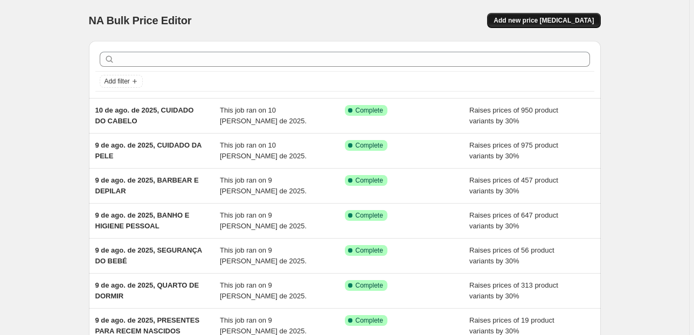
click at [533, 20] on span "Add new price [MEDICAL_DATA]" at bounding box center [543, 20] width 100 height 9
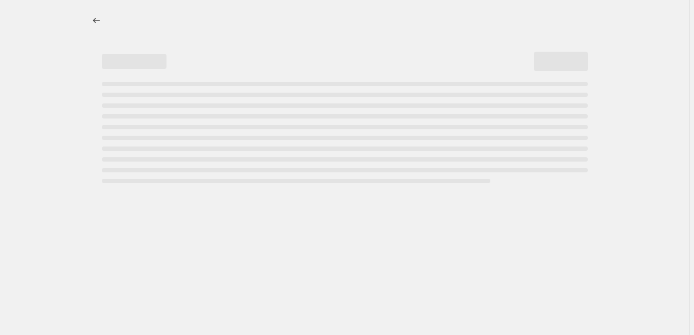
select select "percentage"
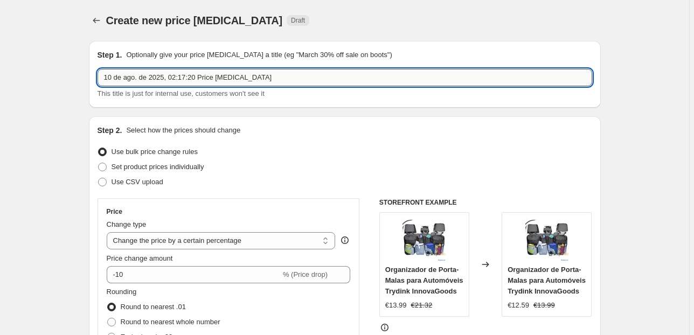
drag, startPoint x: 291, startPoint y: 78, endPoint x: 175, endPoint y: 79, distance: 115.8
click at [175, 79] on input "10 de ago. de 2025, 02:17:20 Price [MEDICAL_DATA]" at bounding box center [344, 77] width 494 height 17
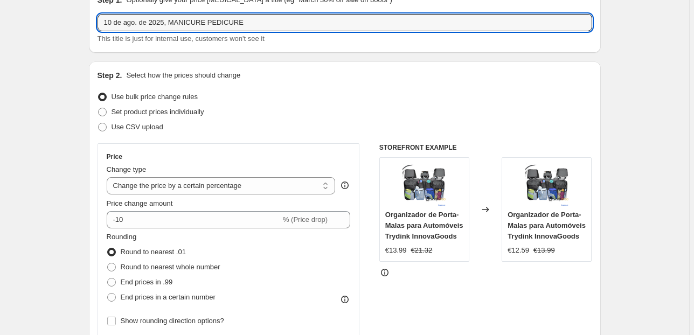
scroll to position [129, 0]
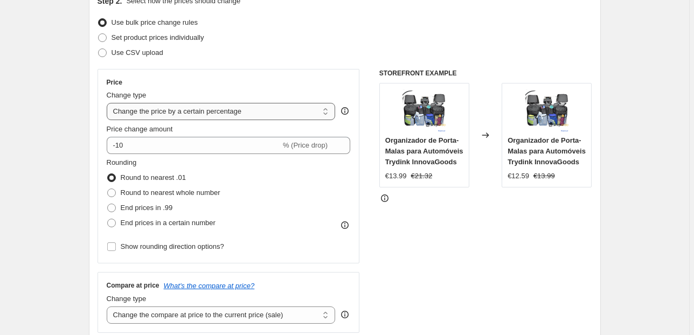
type input "10 de ago. de 2025, MANICURE PEDICURE"
click at [203, 116] on select "Change the price to a certain amount Change the price by a certain amount Chang…" at bounding box center [221, 111] width 229 height 17
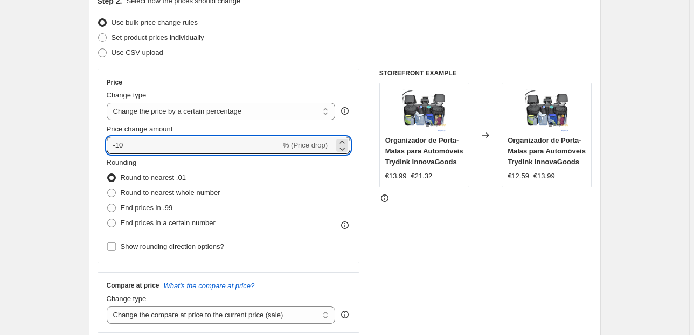
drag, startPoint x: 156, startPoint y: 146, endPoint x: 94, endPoint y: 152, distance: 62.8
click at [98, 152] on div "Step 2. Select how the prices should change Use bulk price change rules Set pro…" at bounding box center [345, 176] width 512 height 378
click at [93, 153] on div "Step 2. Select how the prices should change Use bulk price change rules Set pro…" at bounding box center [345, 176] width 512 height 378
drag, startPoint x: 126, startPoint y: 147, endPoint x: 120, endPoint y: 145, distance: 6.7
click at [120, 145] on input "25" at bounding box center [188, 145] width 162 height 17
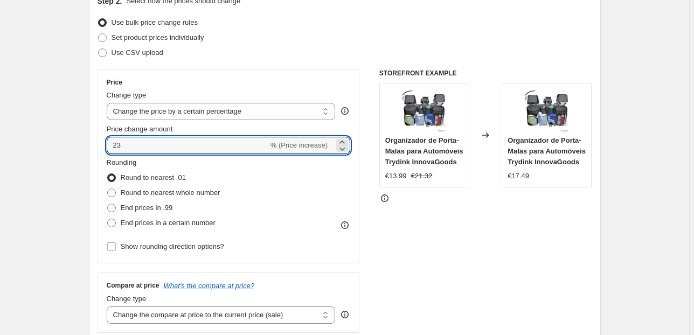
type input "23"
click at [97, 159] on div "Step 2. Select how the prices should change Use bulk price change rules Set pro…" at bounding box center [345, 176] width 512 height 378
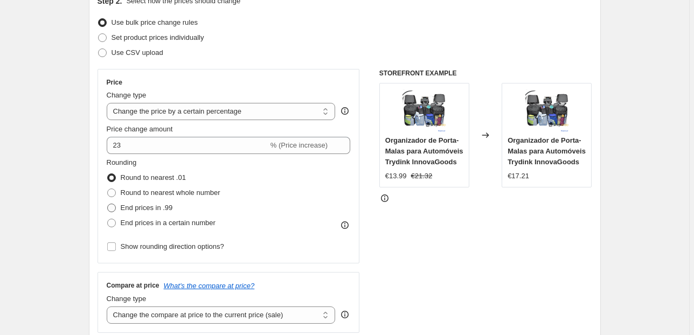
click at [148, 213] on span "End prices in .99" at bounding box center [147, 207] width 52 height 11
click at [108, 204] on input "End prices in .99" at bounding box center [107, 204] width 1 height 1
radio input "true"
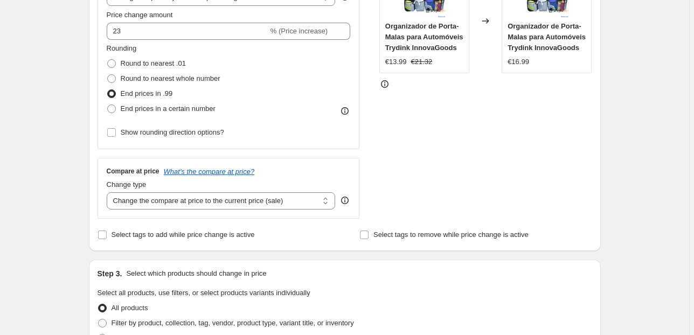
scroll to position [259, 0]
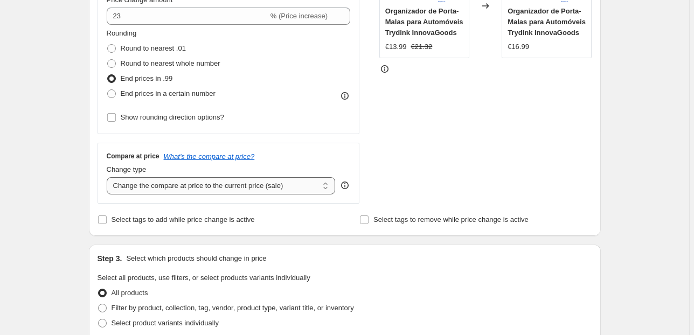
click at [158, 192] on select "Change the compare at price to the current price (sale) Change the compare at p…" at bounding box center [221, 185] width 229 height 17
select select "pp"
click at [108, 177] on select "Change the compare at price to the current price (sale) Change the compare at p…" at bounding box center [221, 185] width 229 height 17
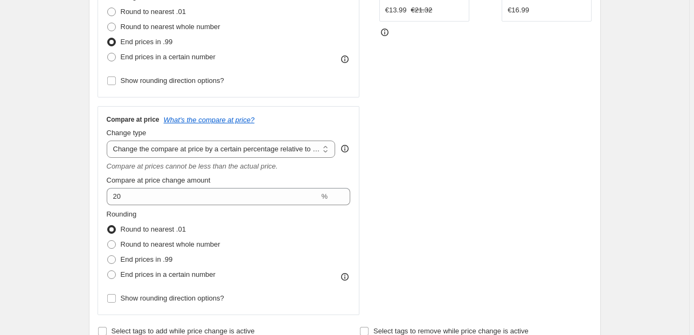
scroll to position [345, 0]
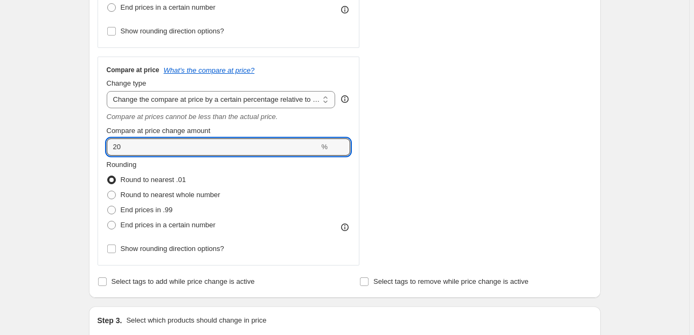
drag, startPoint x: 127, startPoint y: 150, endPoint x: 96, endPoint y: 144, distance: 31.4
click at [97, 146] on div "Step 2. Select how the prices should change Use bulk price change rules Set pro…" at bounding box center [345, 35] width 512 height 526
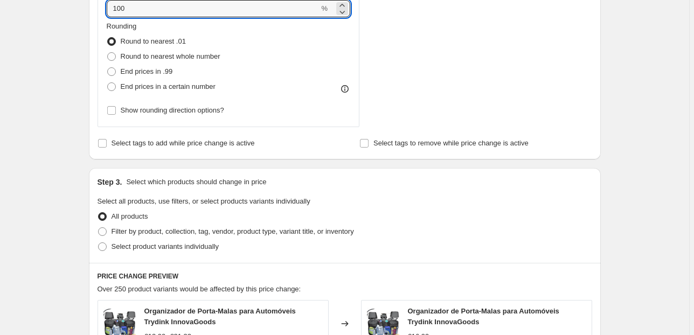
scroll to position [517, 0]
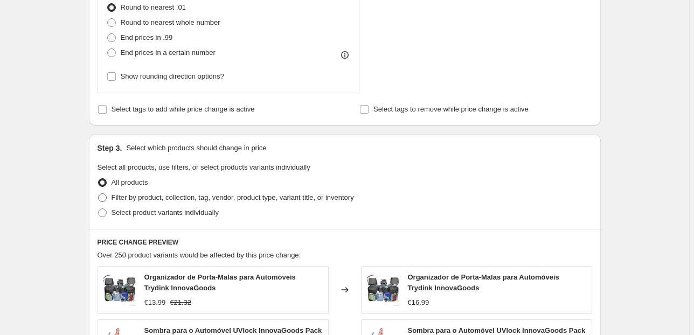
type input "100"
click at [153, 191] on label "Filter by product, collection, tag, vendor, product type, variant title, or inv…" at bounding box center [225, 197] width 256 height 15
click at [99, 193] on input "Filter by product, collection, tag, vendor, product type, variant title, or inv…" at bounding box center [98, 193] width 1 height 1
radio input "true"
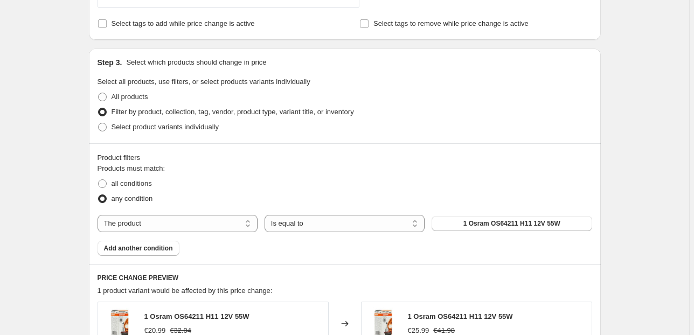
scroll to position [603, 0]
drag, startPoint x: 159, startPoint y: 217, endPoint x: 159, endPoint y: 223, distance: 5.9
click at [159, 217] on select "The product The product's collection The product's vendor The product's status …" at bounding box center [177, 222] width 160 height 17
select select "collection"
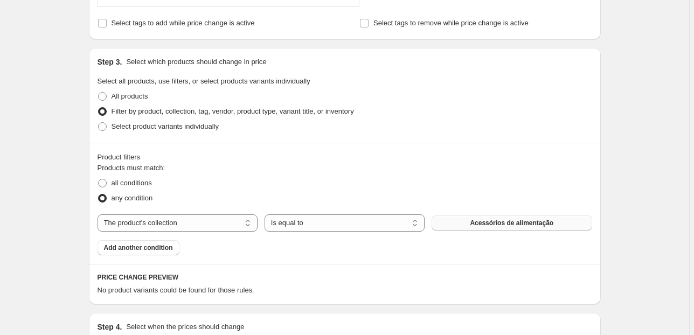
click at [472, 221] on span "Acessórios de alimentação" at bounding box center [511, 223] width 83 height 9
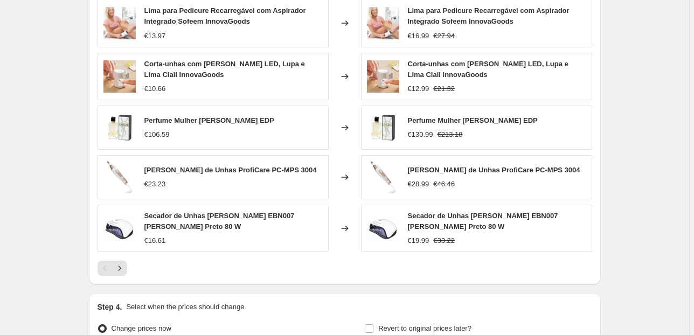
scroll to position [1019, 0]
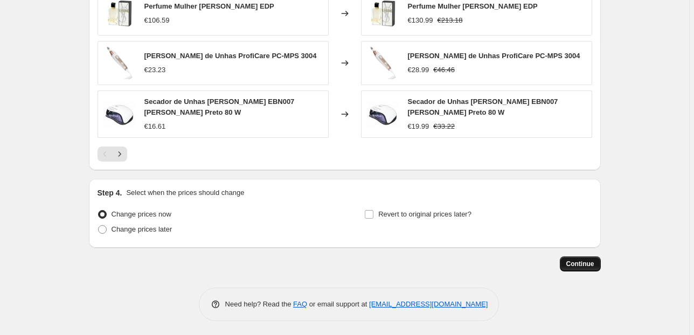
click at [584, 266] on span "Continue" at bounding box center [580, 264] width 28 height 9
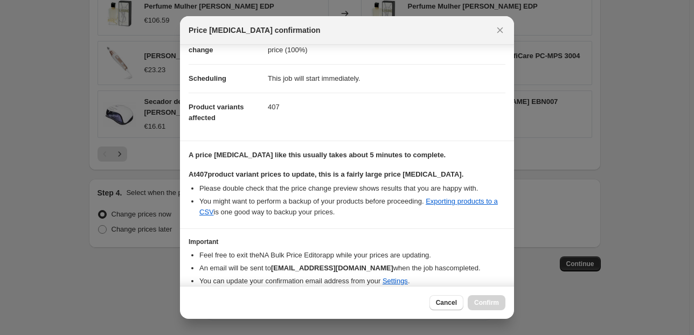
scroll to position [110, 0]
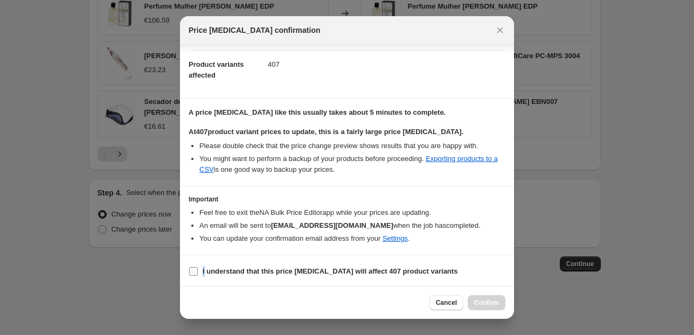
click at [204, 263] on section "I understand that this price [MEDICAL_DATA] will affect 407 product variants" at bounding box center [347, 271] width 334 height 32
click at [204, 269] on b "I understand that this price [MEDICAL_DATA] will affect 407 product variants" at bounding box center [329, 271] width 255 height 8
click at [198, 269] on input "I understand that this price [MEDICAL_DATA] will affect 407 product variants" at bounding box center [193, 271] width 9 height 9
checkbox input "true"
click at [488, 304] on span "Confirm" at bounding box center [486, 302] width 25 height 9
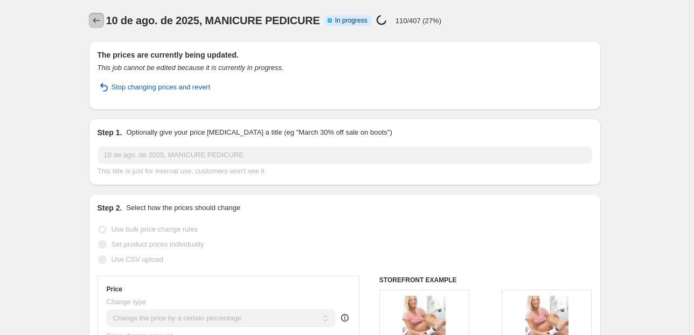
click at [100, 17] on icon "Price change jobs" at bounding box center [96, 20] width 11 height 11
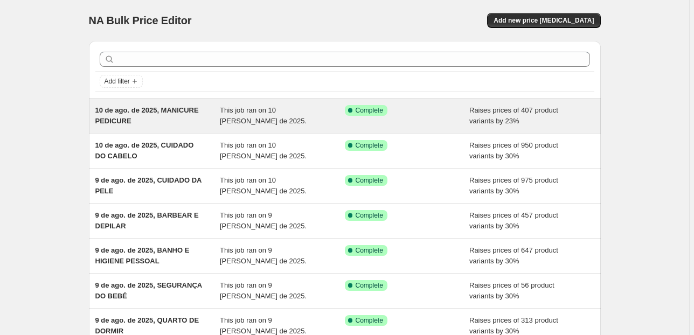
click at [155, 112] on span "10 de ago. de 2025, MANICURE PEDICURE" at bounding box center [146, 115] width 103 height 19
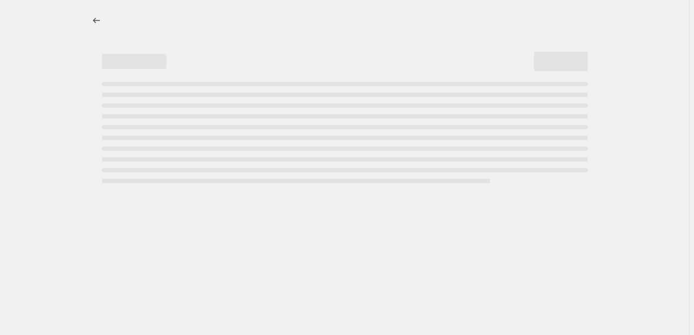
select select "percentage"
select select "pp"
select select "collection"
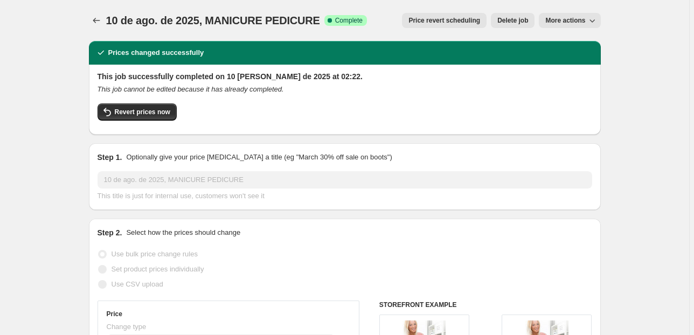
click at [569, 19] on span "More actions" at bounding box center [565, 20] width 40 height 9
click at [439, 24] on span "Price revert scheduling" at bounding box center [444, 20] width 72 height 9
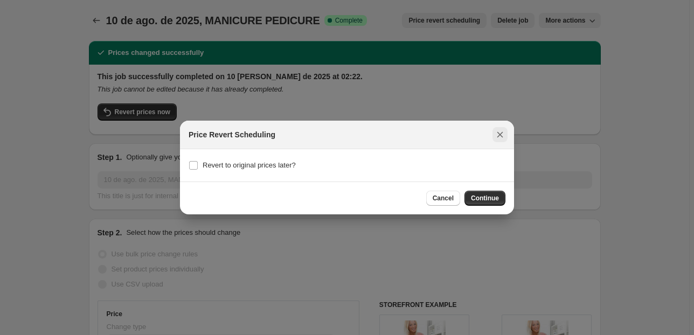
click at [502, 137] on icon "Close" at bounding box center [500, 135] width 6 height 6
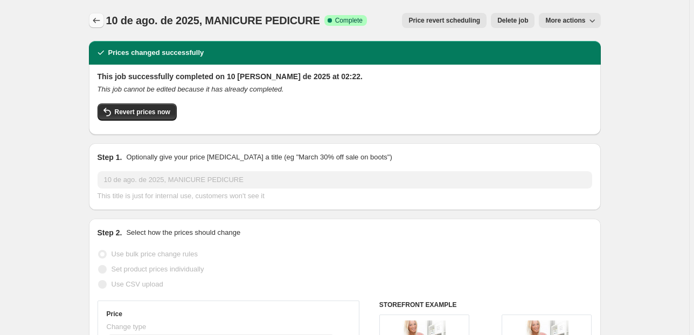
click at [99, 18] on icon "Price change jobs" at bounding box center [96, 20] width 11 height 11
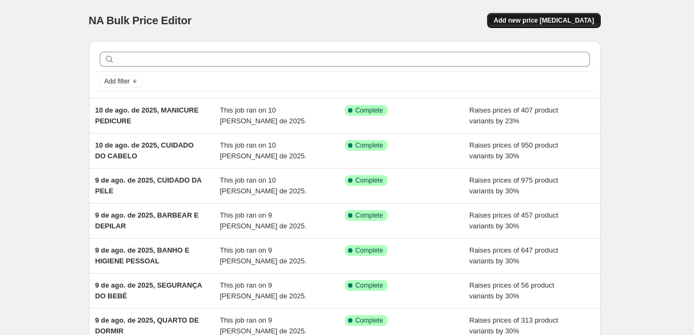
click at [531, 26] on button "Add new price [MEDICAL_DATA]" at bounding box center [543, 20] width 113 height 15
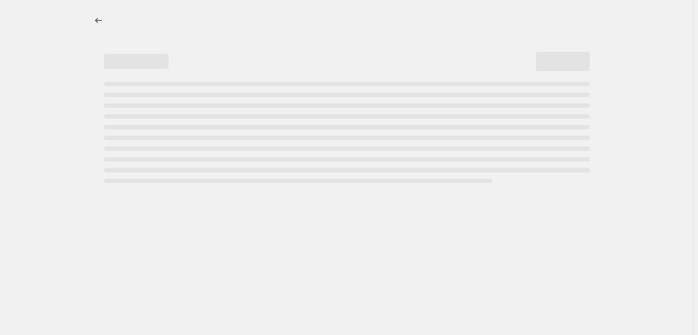
select select "percentage"
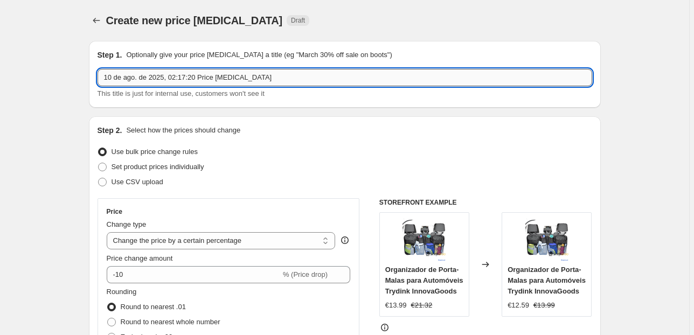
drag, startPoint x: 220, startPoint y: 79, endPoint x: 173, endPoint y: 82, distance: 47.0
click at [173, 82] on input "10 de ago. de 2025, 02:17:20 Price [MEDICAL_DATA]" at bounding box center [344, 77] width 494 height 17
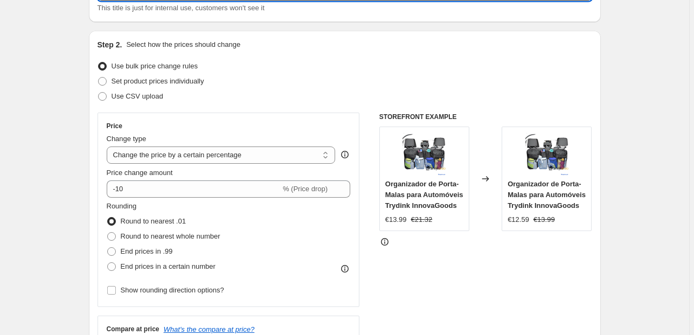
scroll to position [86, 0]
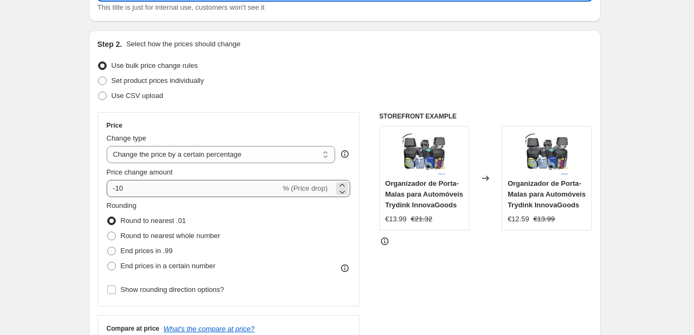
type input "10 de ago. de 2025, [GEOGRAPHIC_DATA]"
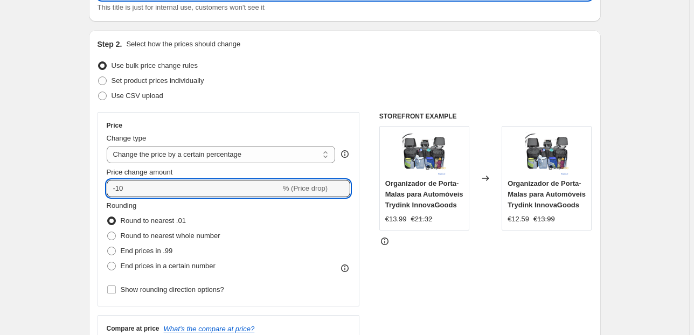
drag, startPoint x: 150, startPoint y: 190, endPoint x: 44, endPoint y: 194, distance: 106.2
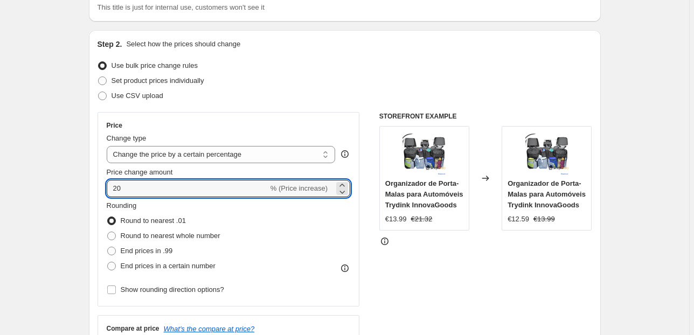
type input "20"
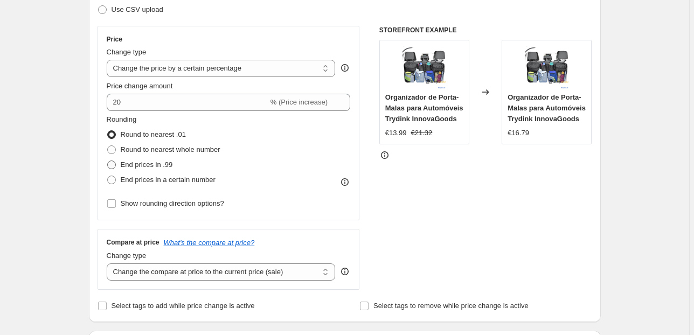
click at [166, 165] on span "End prices in .99" at bounding box center [147, 164] width 52 height 8
click at [108, 161] on input "End prices in .99" at bounding box center [107, 160] width 1 height 1
radio input "true"
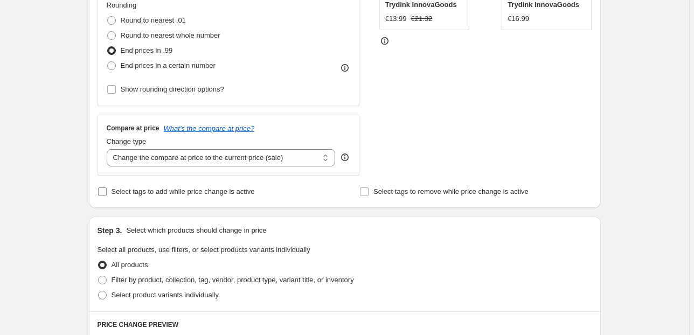
scroll to position [302, 0]
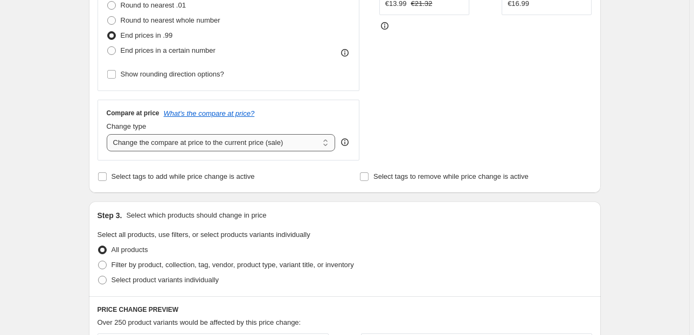
click at [270, 143] on select "Change the compare at price to the current price (sale) Change the compare at p…" at bounding box center [221, 142] width 229 height 17
select select "pp"
click at [108, 134] on select "Change the compare at price to the current price (sale) Change the compare at p…" at bounding box center [221, 142] width 229 height 17
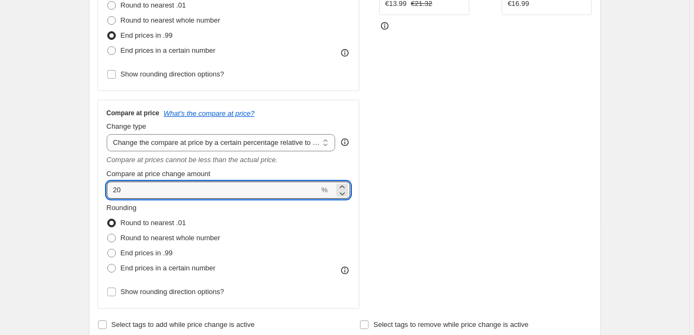
drag, startPoint x: 130, startPoint y: 194, endPoint x: 94, endPoint y: 192, distance: 36.1
click at [94, 192] on div "Step 2. Select how the prices should change Use bulk price change rules Set pro…" at bounding box center [345, 78] width 512 height 526
type input "100"
click at [76, 151] on div "Create new price [MEDICAL_DATA]. This page is ready Create new price [MEDICAL_D…" at bounding box center [344, 319] width 689 height 1242
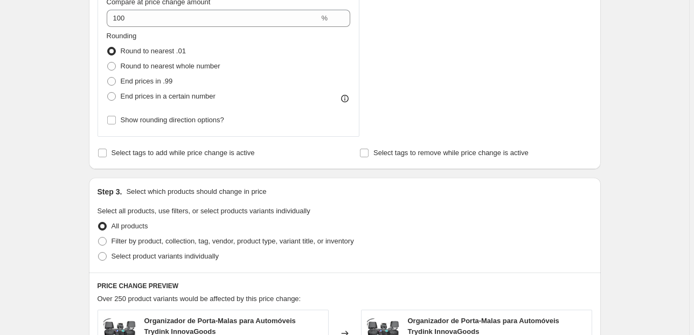
scroll to position [474, 0]
click at [127, 235] on span "Filter by product, collection, tag, vendor, product type, variant title, or inv…" at bounding box center [232, 240] width 242 height 11
click at [99, 236] on input "Filter by product, collection, tag, vendor, product type, variant title, or inv…" at bounding box center [98, 236] width 1 height 1
radio input "true"
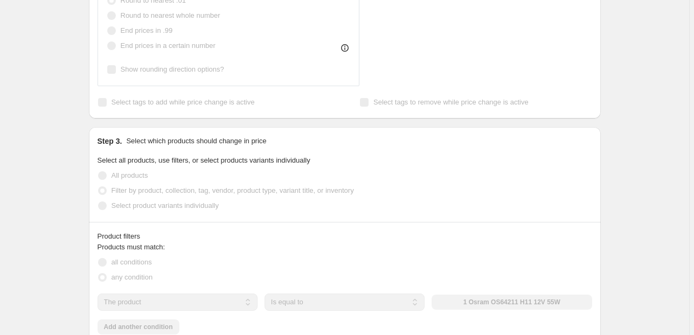
scroll to position [603, 0]
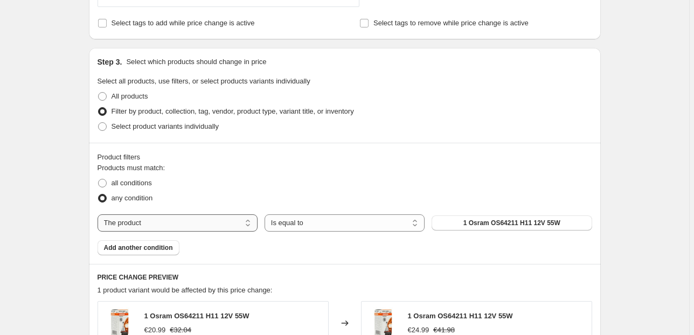
click at [169, 221] on select "The product The product's collection The product's vendor The product's status …" at bounding box center [177, 222] width 160 height 17
select select "collection"
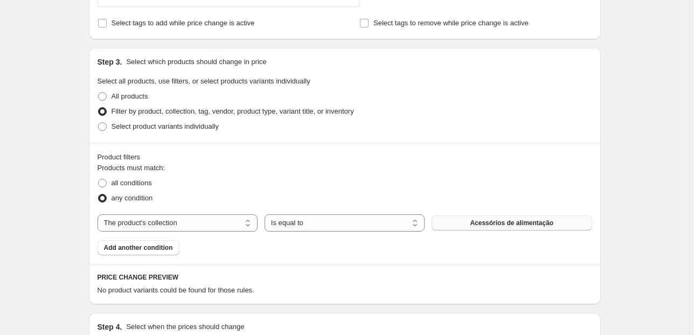
click at [506, 220] on span "Acessórios de alimentação" at bounding box center [511, 223] width 83 height 9
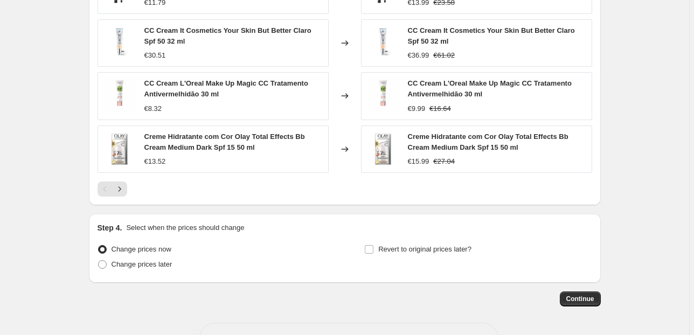
scroll to position [1023, 0]
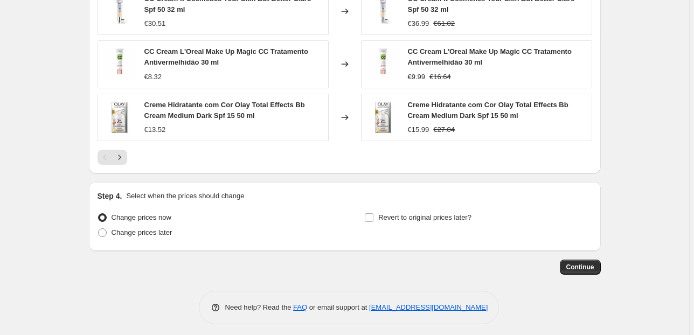
click at [591, 265] on span "Continue" at bounding box center [580, 267] width 28 height 9
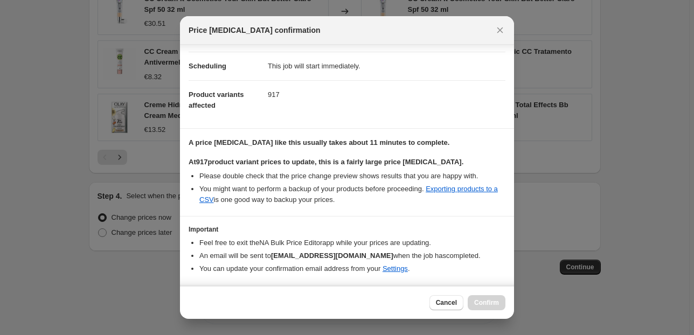
scroll to position [110, 0]
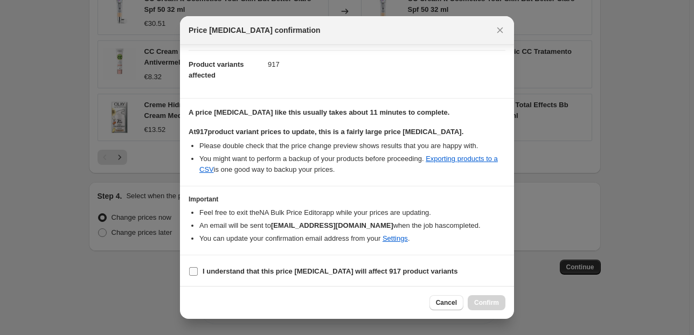
click at [251, 267] on b "I understand that this price [MEDICAL_DATA] will affect 917 product variants" at bounding box center [329, 271] width 255 height 8
click at [198, 267] on input "I understand that this price [MEDICAL_DATA] will affect 917 product variants" at bounding box center [193, 271] width 9 height 9
checkbox input "true"
click at [480, 304] on span "Confirm" at bounding box center [486, 302] width 25 height 9
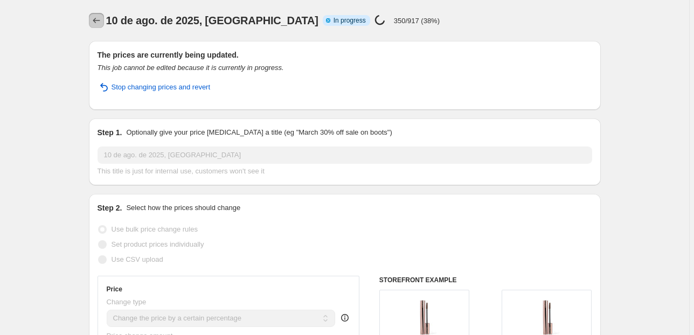
click at [98, 17] on icon "Price change jobs" at bounding box center [96, 20] width 11 height 11
